Goal: Use online tool/utility: Utilize a website feature to perform a specific function

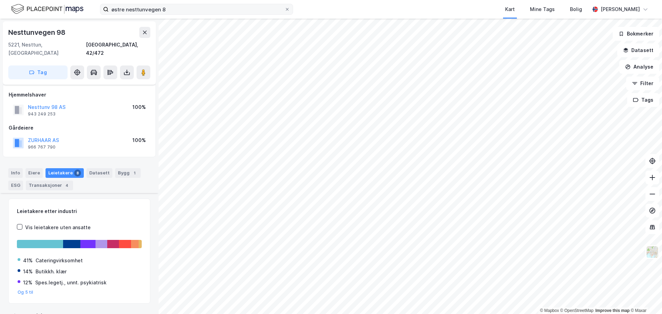
scroll to position [303, 0]
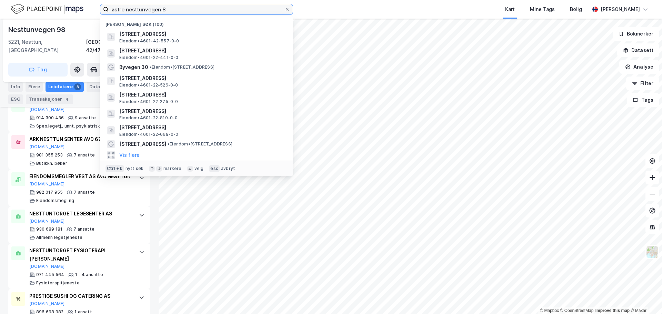
drag, startPoint x: 178, startPoint y: 14, endPoint x: 102, endPoint y: 11, distance: 76.0
click at [102, 11] on label "østre nesttunvegen 8" at bounding box center [196, 9] width 193 height 11
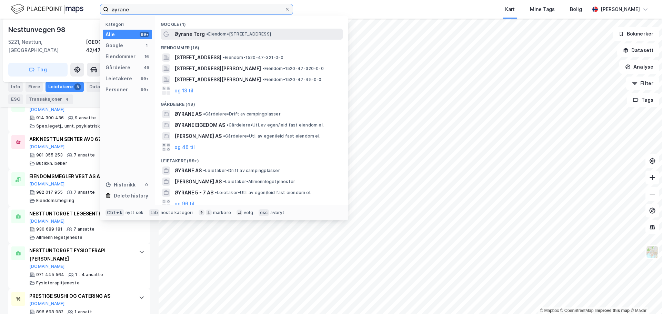
type input "øyrane"
click at [197, 32] on span "Øyrane Torg" at bounding box center [190, 34] width 30 height 8
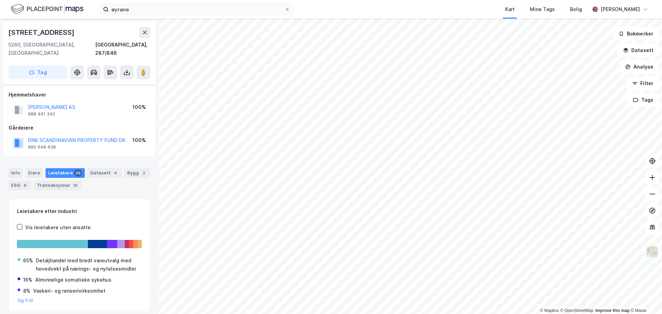
scroll to position [17, 0]
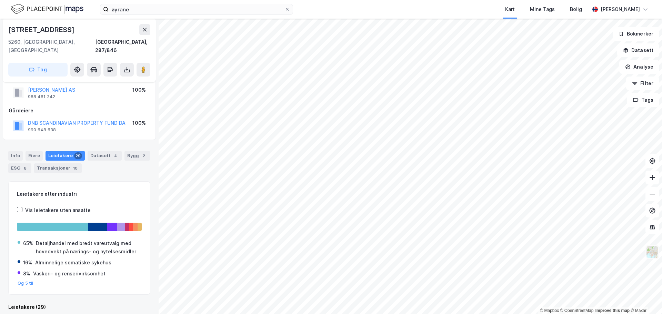
click at [652, 252] on img at bounding box center [652, 252] width 13 height 13
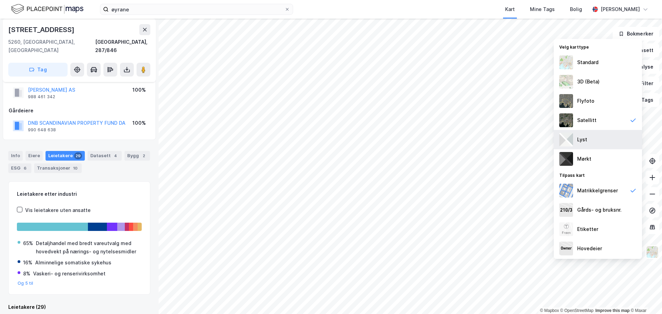
click at [589, 138] on div "Lyst" at bounding box center [598, 139] width 88 height 19
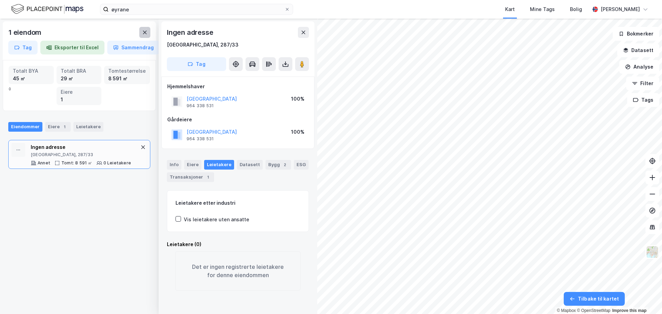
click at [149, 31] on button at bounding box center [144, 32] width 11 height 11
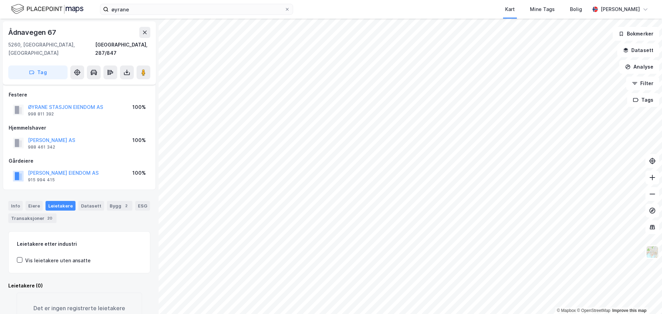
scroll to position [17, 0]
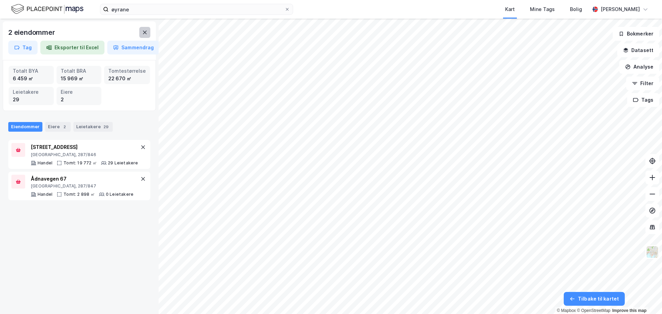
click at [144, 33] on icon at bounding box center [145, 32] width 4 height 3
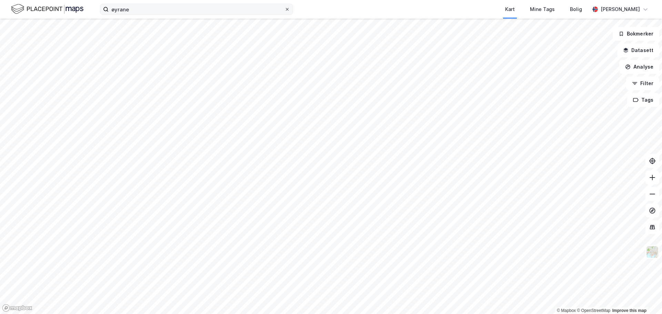
click at [290, 10] on label "øyrane" at bounding box center [196, 9] width 193 height 11
click at [285, 10] on input "øyrane" at bounding box center [197, 9] width 176 height 10
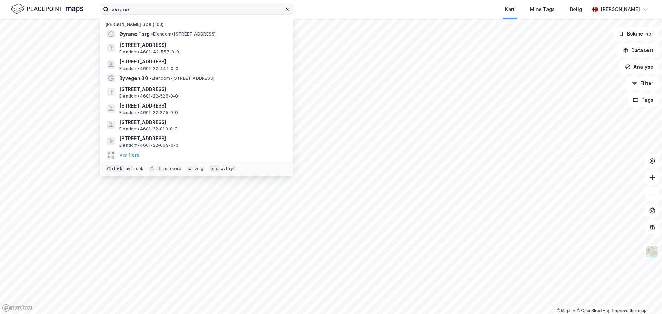
click at [287, 10] on icon at bounding box center [287, 9] width 3 height 3
click at [285, 10] on input "øyrane" at bounding box center [197, 9] width 176 height 10
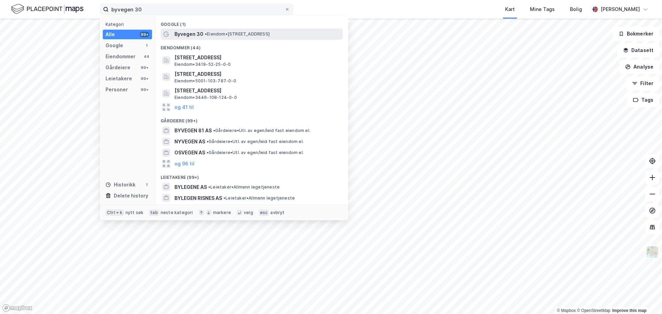
click at [223, 33] on span "• Eiendom • [STREET_ADDRESS]" at bounding box center [237, 34] width 65 height 6
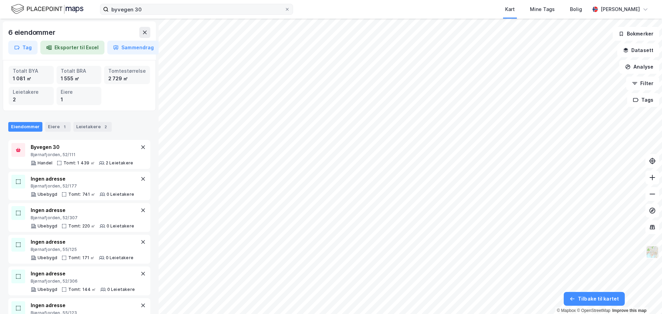
click at [650, 250] on img at bounding box center [652, 252] width 13 height 13
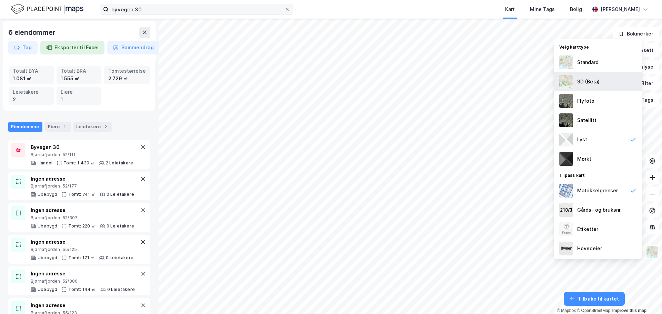
click at [582, 81] on div "3D (Beta)" at bounding box center [589, 82] width 22 height 8
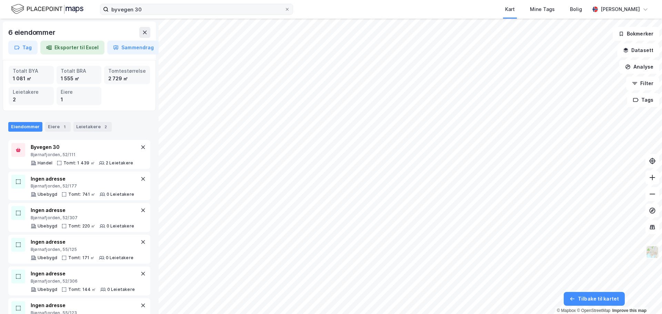
click at [647, 254] on img at bounding box center [652, 252] width 13 height 13
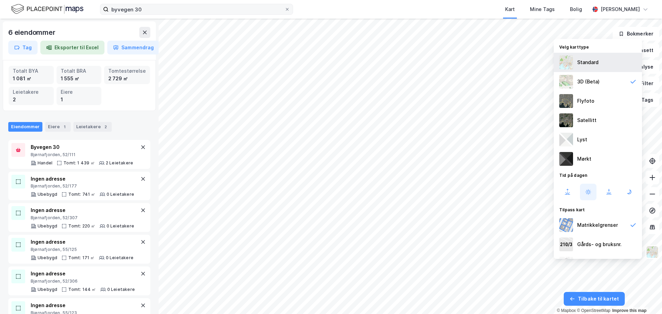
click at [596, 65] on div "Standard" at bounding box center [588, 62] width 21 height 8
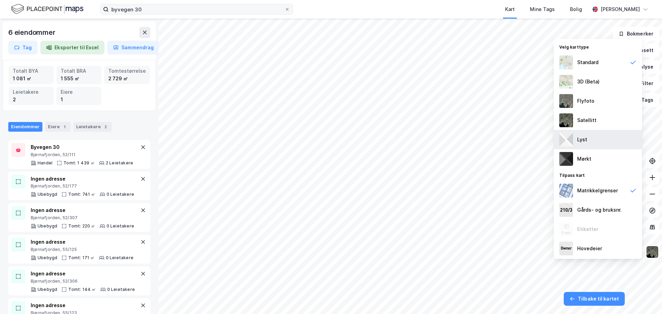
click at [592, 146] on div "Lyst" at bounding box center [598, 139] width 88 height 19
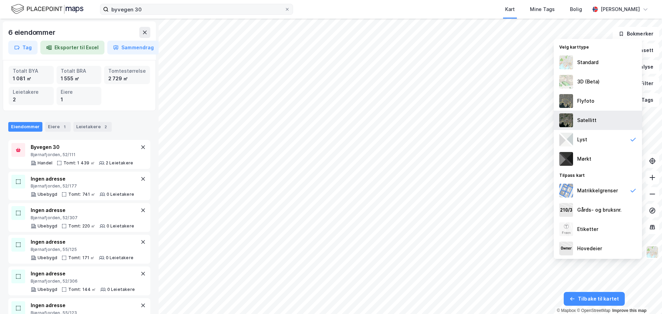
click at [589, 111] on div "Satellitt" at bounding box center [598, 120] width 88 height 19
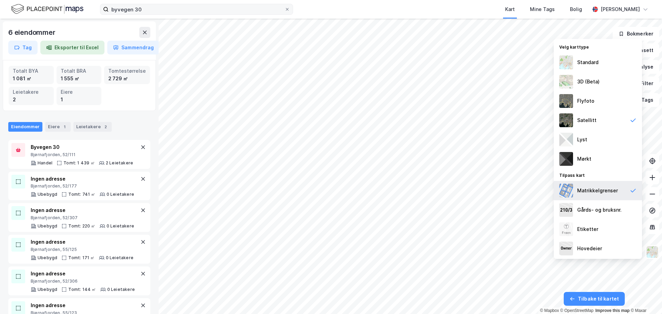
click at [577, 188] on div "Matrikkelgrenser" at bounding box center [598, 190] width 88 height 19
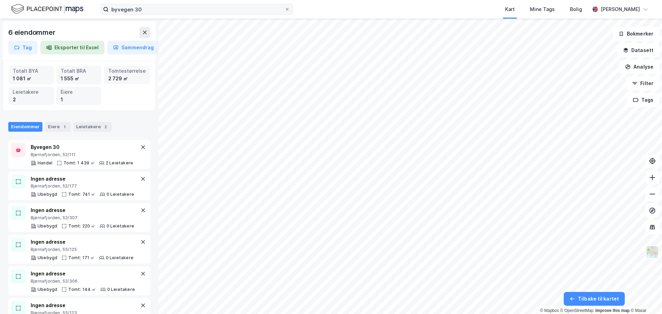
click at [653, 256] on img at bounding box center [652, 252] width 13 height 13
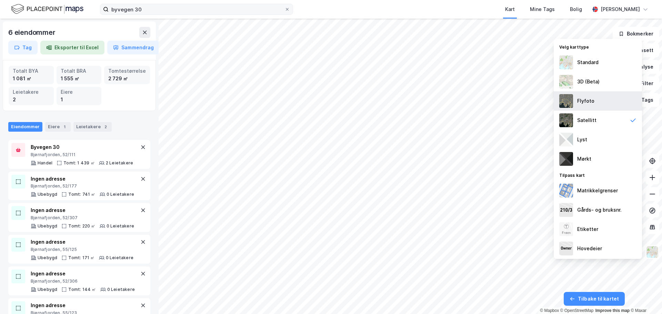
click at [590, 104] on div "Flyfoto" at bounding box center [586, 101] width 17 height 8
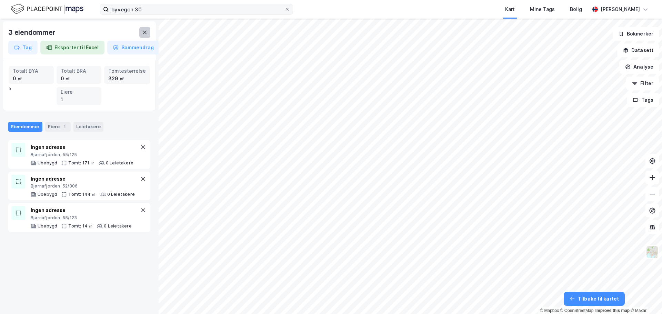
click at [148, 33] on button at bounding box center [144, 32] width 11 height 11
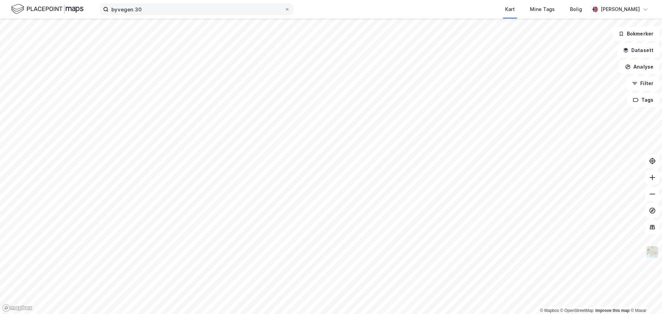
click at [653, 258] on img at bounding box center [652, 252] width 13 height 13
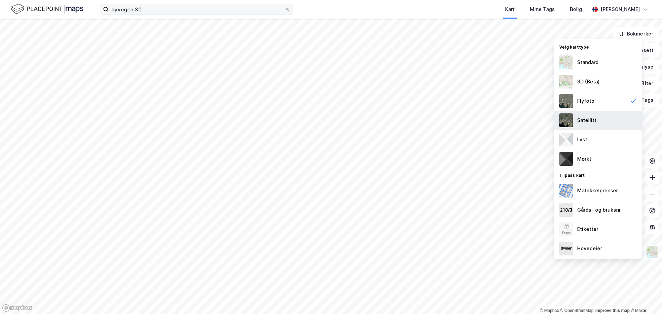
click at [588, 116] on div "Satellitt" at bounding box center [587, 120] width 19 height 8
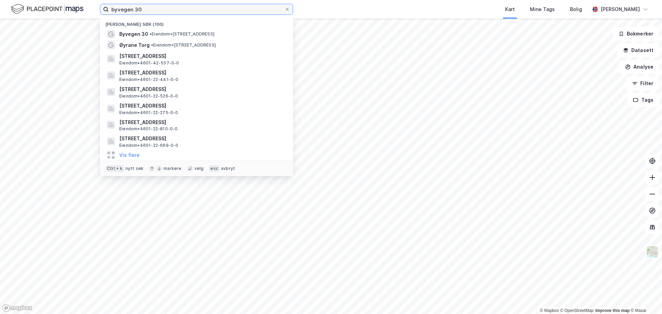
drag, startPoint x: 194, startPoint y: 10, endPoint x: 54, endPoint y: 7, distance: 140.5
click at [54, 7] on div "byvegen 30 Nylige søk (100) Byvegen 30 • Eiendom • [STREET_ADDRESS] • Eiendom •…" at bounding box center [331, 9] width 662 height 19
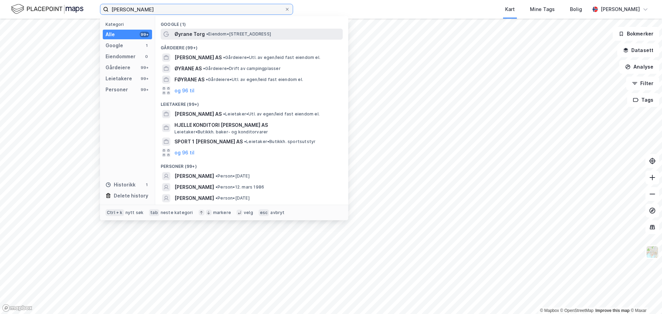
type input "[PERSON_NAME]"
click at [234, 31] on span "• Eiendom • [STREET_ADDRESS]" at bounding box center [238, 34] width 65 height 6
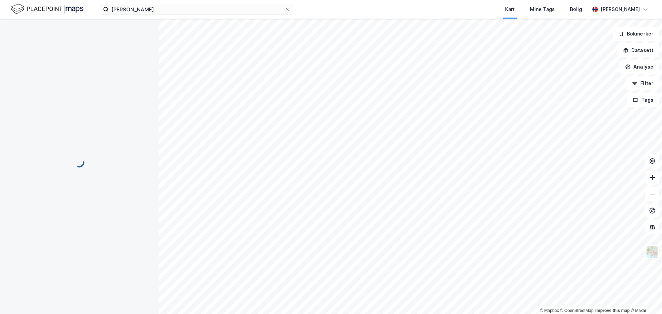
scroll to position [17, 0]
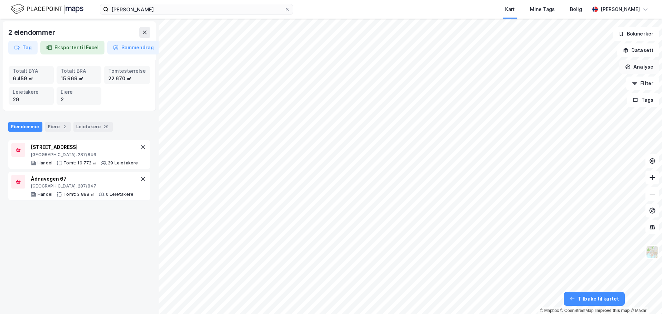
click at [636, 63] on button "Analyse" at bounding box center [640, 67] width 40 height 14
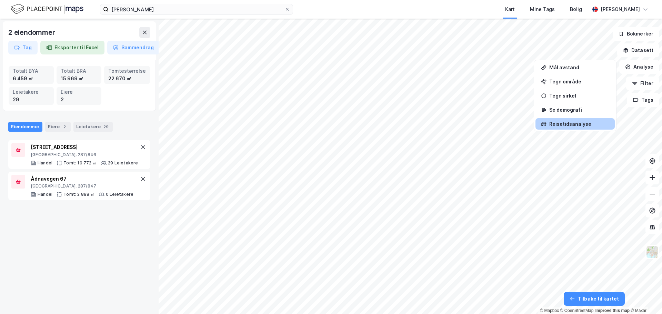
click at [588, 127] on div "Reisetidsanalyse" at bounding box center [580, 124] width 60 height 6
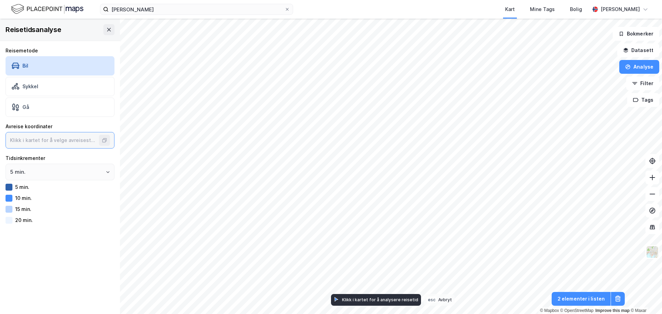
click at [73, 142] on input at bounding box center [53, 140] width 95 height 16
type input "60.42142787978068, 5.466249107061827"
type input "60.42085951824407, 5.464528605060423"
click at [107, 30] on icon at bounding box center [109, 29] width 4 height 3
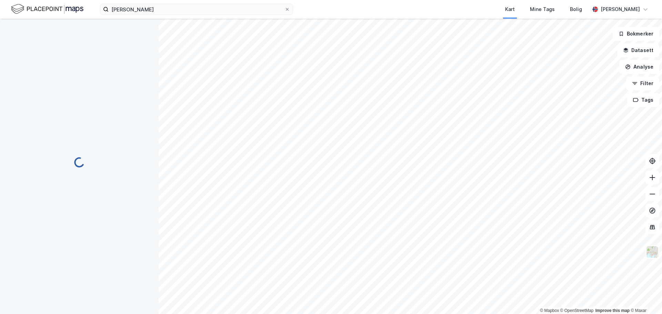
scroll to position [17, 0]
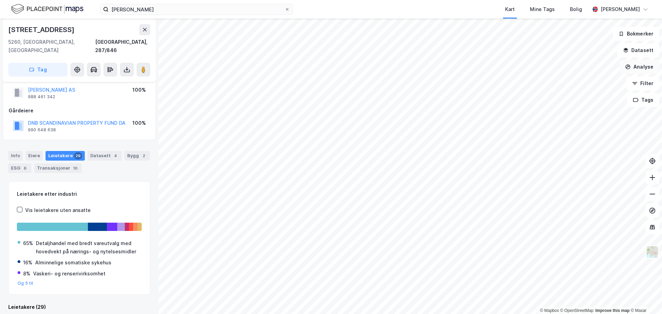
click at [639, 68] on button "Analyse" at bounding box center [640, 67] width 40 height 14
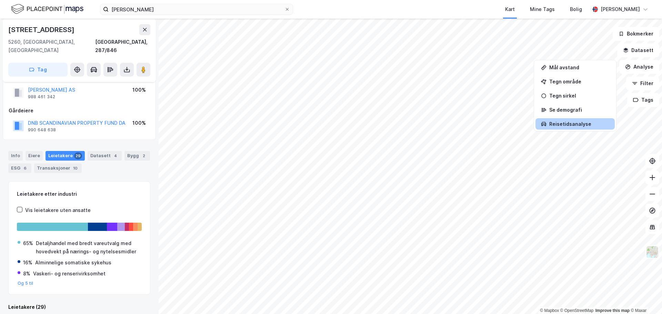
click at [581, 119] on div "Reisetidsanalyse" at bounding box center [575, 123] width 79 height 11
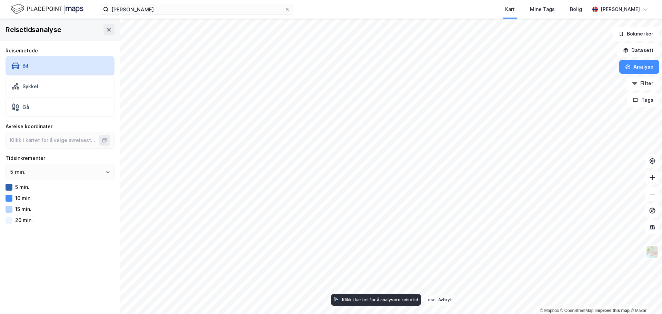
type input "60.421483060751086, 5.465895188780223"
click at [654, 252] on img at bounding box center [652, 252] width 13 height 13
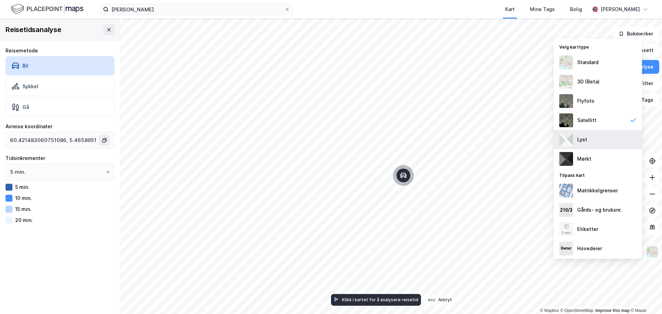
click at [580, 138] on div "Lyst" at bounding box center [583, 140] width 10 height 8
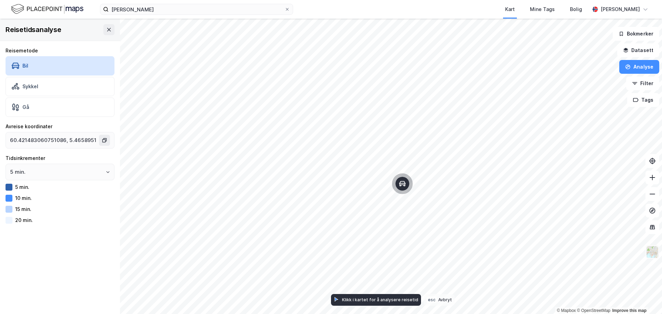
click at [656, 254] on img at bounding box center [652, 252] width 13 height 13
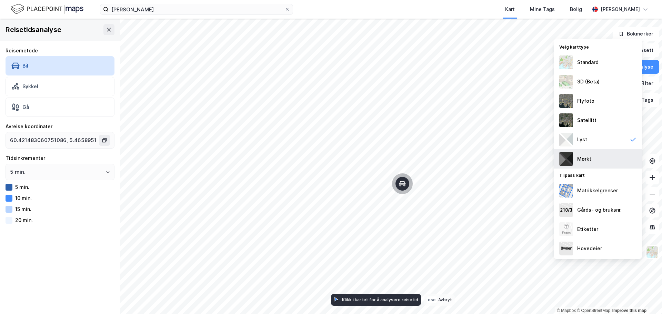
click at [573, 160] on div "Mørkt" at bounding box center [598, 158] width 88 height 19
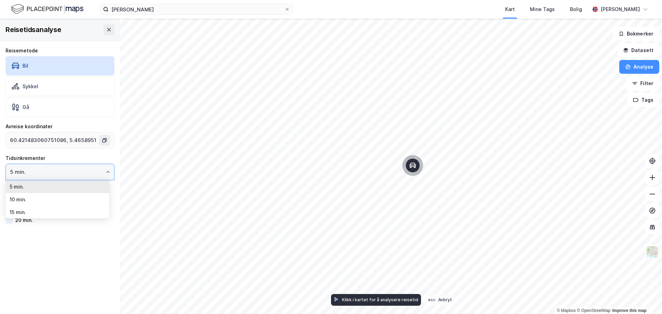
click at [87, 176] on input "5 min." at bounding box center [60, 172] width 108 height 16
click at [84, 256] on div "Reisetidsanalyse Reisemetode Bil Sykkel Gå Avreise koordinater 60.4214830607510…" at bounding box center [60, 167] width 120 height 296
click at [7, 222] on div at bounding box center [9, 220] width 7 height 7
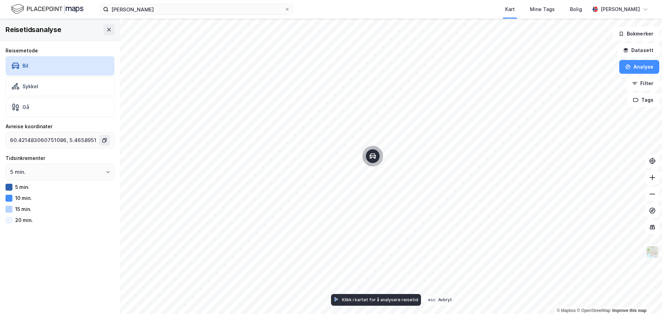
click at [653, 256] on img at bounding box center [652, 252] width 13 height 13
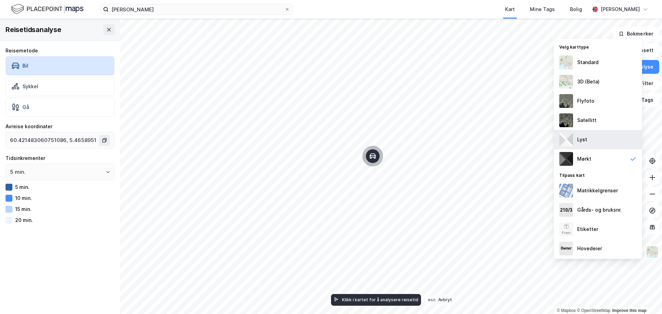
click at [574, 134] on div "Lyst" at bounding box center [598, 139] width 88 height 19
